Goal: Task Accomplishment & Management: Manage account settings

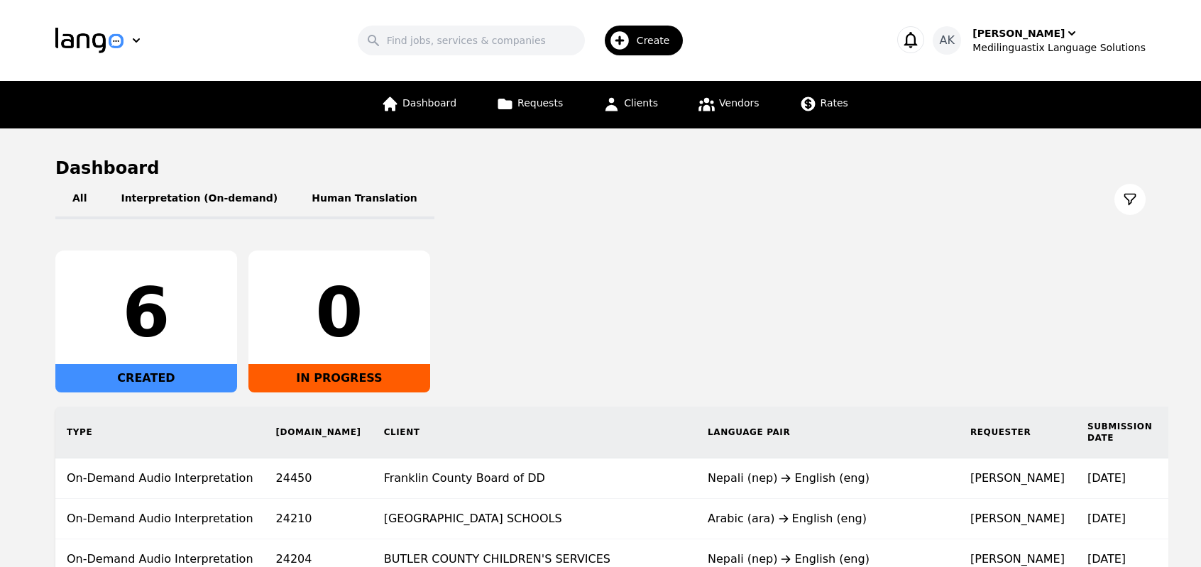
click at [570, 290] on div "6 CREATED 0 IN PROGRESS" at bounding box center [600, 322] width 1090 height 142
click at [1021, 46] on div "Medilinguastix Language Solutions" at bounding box center [1058, 47] width 173 height 14
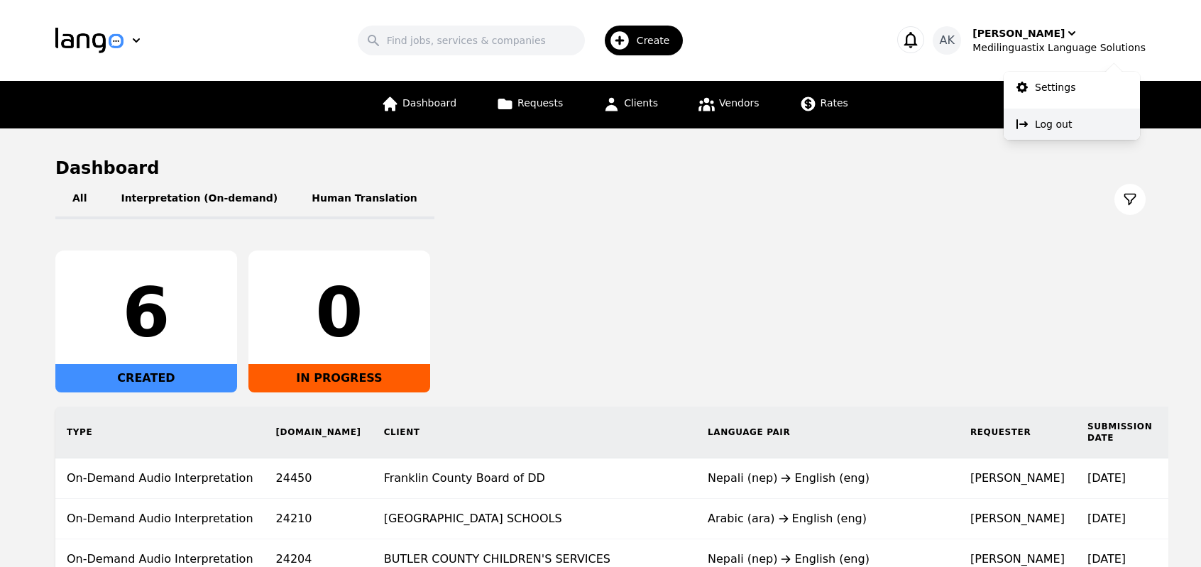
click at [1039, 114] on button "Log out" at bounding box center [1072, 124] width 136 height 31
